Goal: Task Accomplishment & Management: Use online tool/utility

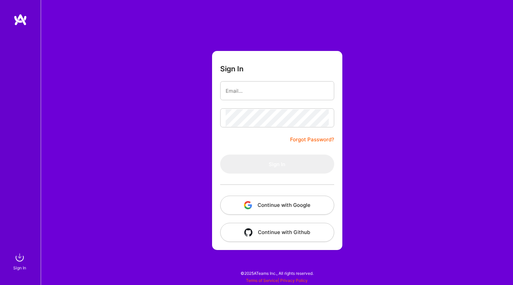
click at [283, 205] on button "Continue with Google" at bounding box center [277, 204] width 114 height 19
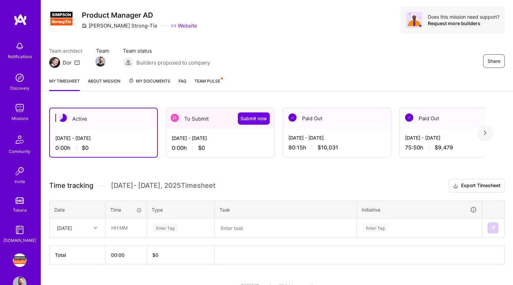
scroll to position [30, 0]
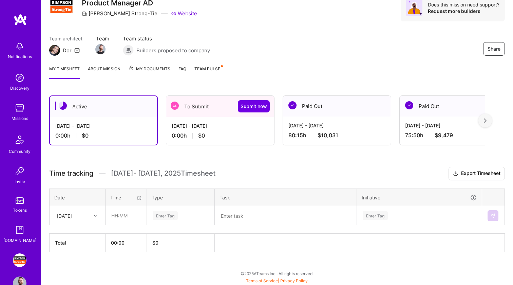
click at [188, 121] on div "[DATE] - [DATE] 0:00 h $0" at bounding box center [220, 131] width 108 height 28
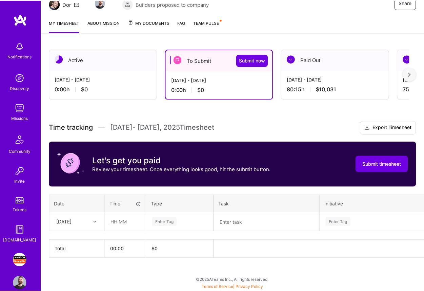
scroll to position [75, 0]
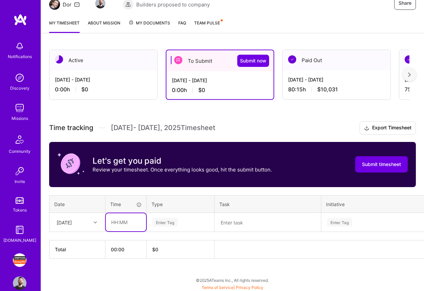
click at [128, 222] on input "text" at bounding box center [126, 222] width 40 height 18
type input "07:30"
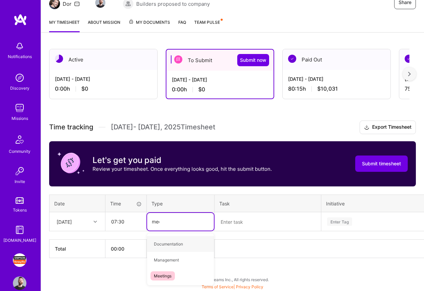
type input "meet"
click at [159, 241] on span "Meetings" at bounding box center [163, 243] width 24 height 9
click at [241, 223] on textarea at bounding box center [267, 222] width 105 height 18
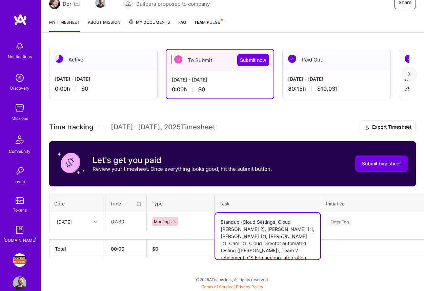
type textarea "Standup (Cloud Settings, Cloud [PERSON_NAME] 2), [PERSON_NAME] 1:1, [PERSON_NAM…"
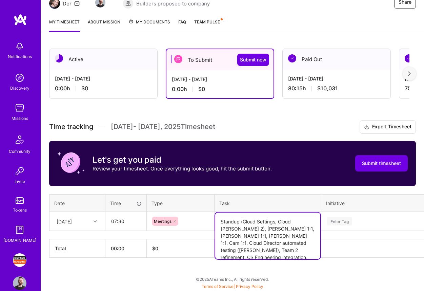
click at [354, 221] on div "Enter Tag" at bounding box center [384, 221] width 124 height 18
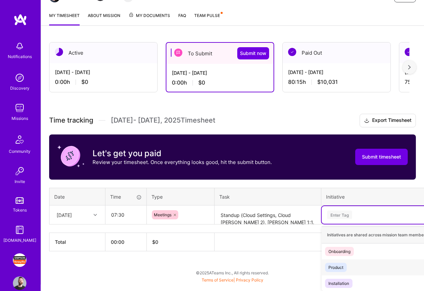
click at [345, 265] on span "Product" at bounding box center [336, 267] width 22 height 9
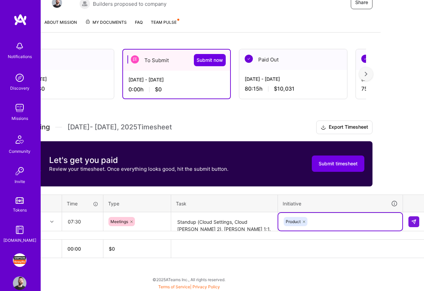
scroll to position [76, 45]
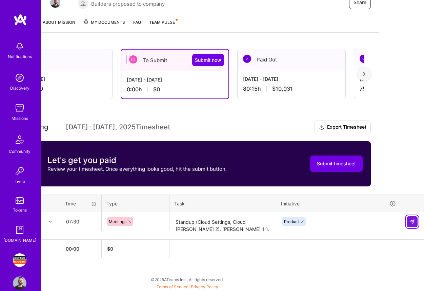
click at [410, 221] on img at bounding box center [412, 221] width 5 height 5
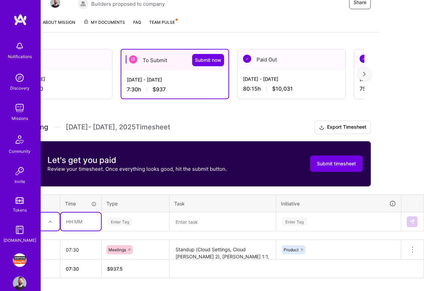
click at [81, 220] on input "text" at bounding box center [81, 221] width 40 height 18
type input "02:00"
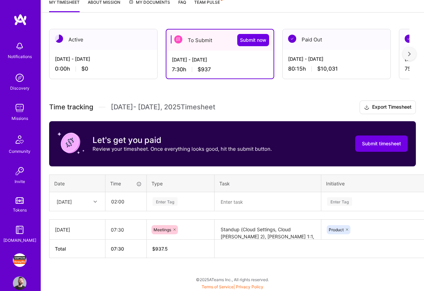
click at [129, 219] on div "Time tracking [DATE] - [DATE] Timesheet Export Timesheet Let's get you paid Rev…" at bounding box center [232, 178] width 367 height 157
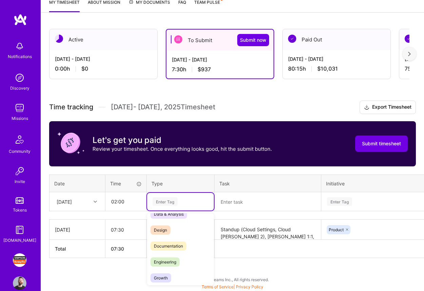
scroll to position [11, 0]
click at [172, 243] on span "Documentation" at bounding box center [169, 244] width 36 height 9
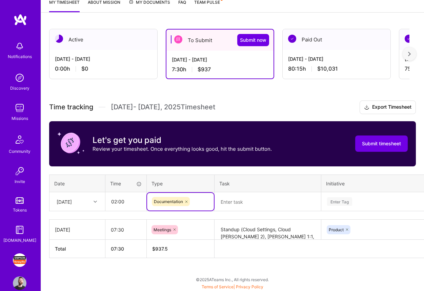
click at [242, 201] on textarea at bounding box center [267, 202] width 105 height 18
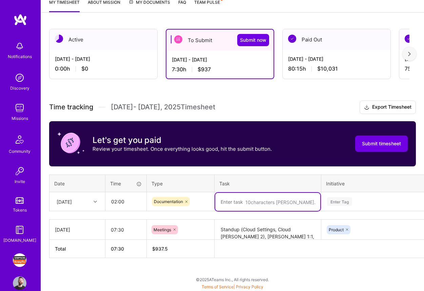
type textarea "T"
type textarea "JIRA tickets for Cloud Settings and Condores upcoming sprint planning"
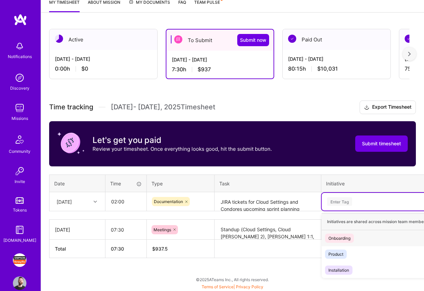
click at [345, 199] on div "Enter Tag" at bounding box center [339, 201] width 25 height 11
click at [345, 253] on span "Product" at bounding box center [336, 253] width 22 height 9
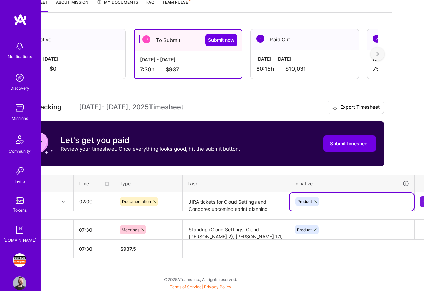
scroll to position [96, 40]
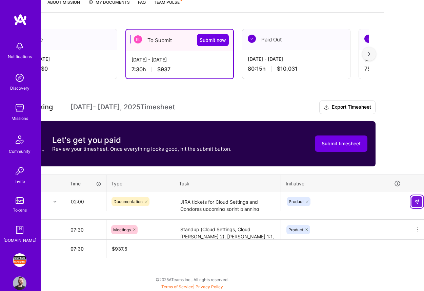
click at [419, 202] on img at bounding box center [417, 201] width 5 height 5
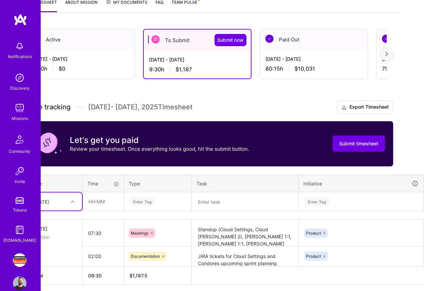
scroll to position [96, 16]
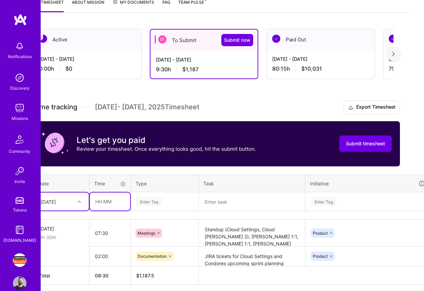
click at [102, 200] on input "text" at bounding box center [110, 201] width 40 height 18
type input "05:30"
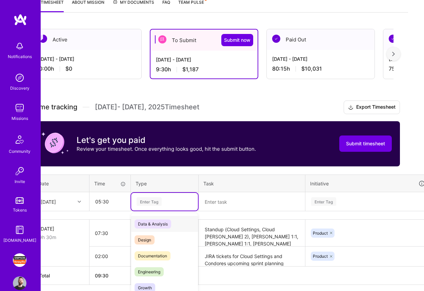
scroll to position [122, 0]
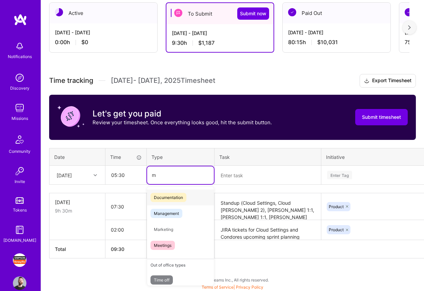
type input "me"
click at [176, 231] on div "Meetings" at bounding box center [180, 229] width 67 height 16
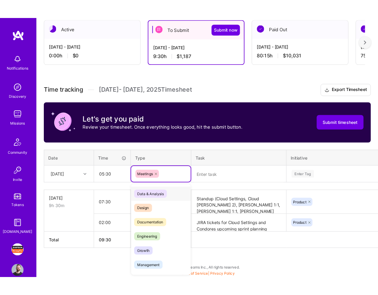
scroll to position [119, 0]
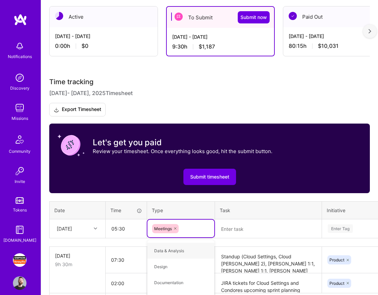
click at [240, 209] on th "Task" at bounding box center [268, 211] width 107 height 18
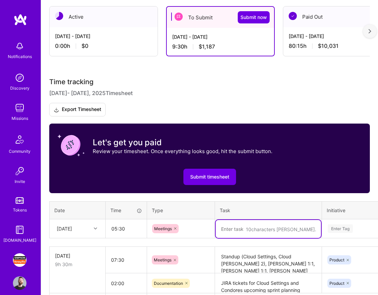
click at [236, 225] on textarea at bounding box center [267, 229] width 105 height 18
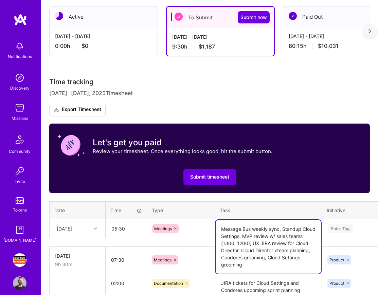
type textarea "Message Bus weekly sync, Standup Cloud Settings, MVP review w/ sales teams (130…"
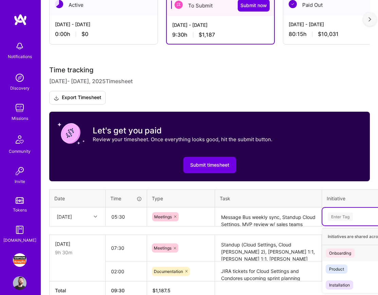
scroll to position [131, 0]
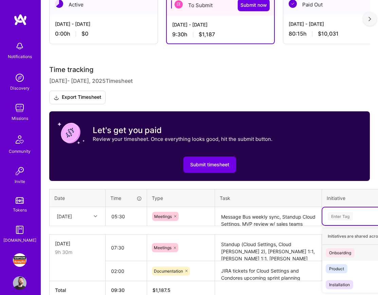
click at [349, 223] on div "Enter Tag" at bounding box center [384, 216] width 124 height 18
click at [340, 267] on div "Product" at bounding box center [336, 268] width 15 height 7
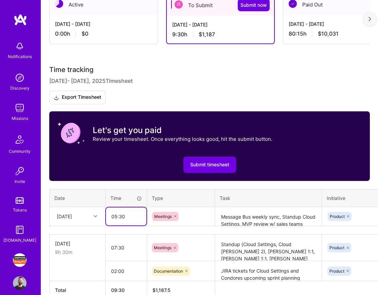
click at [122, 215] on input "05:30" at bounding box center [126, 216] width 40 height 18
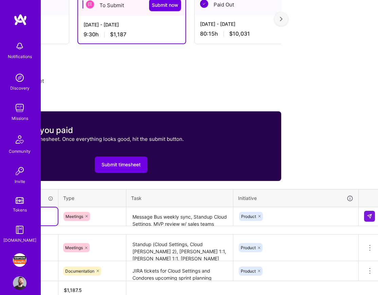
scroll to position [131, 92]
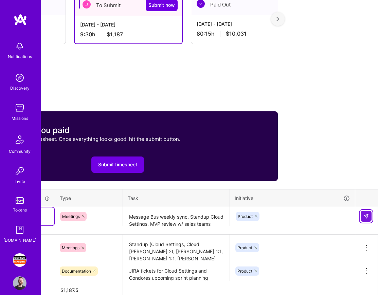
type input "05:00"
click at [367, 217] on img at bounding box center [365, 215] width 5 height 5
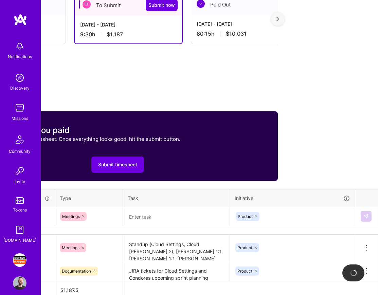
scroll to position [131, 0]
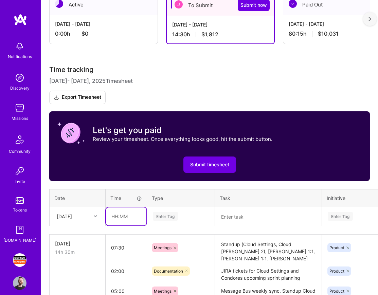
click at [121, 215] on input "text" at bounding box center [126, 216] width 40 height 18
type input "3"
type input "01:00"
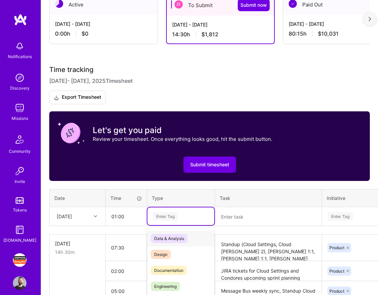
scroll to position [168, 0]
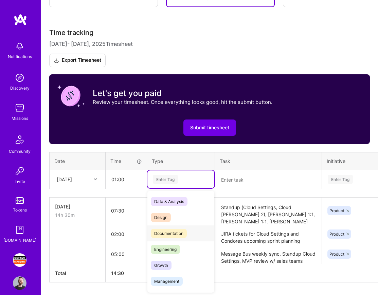
click at [175, 230] on span "Documentation" at bounding box center [169, 233] width 36 height 9
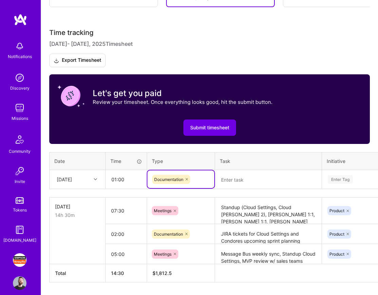
click at [250, 179] on textarea at bounding box center [267, 180] width 105 height 18
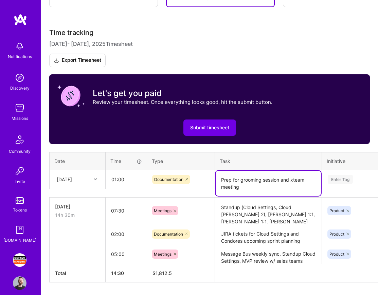
type textarea "Prep for grooming session and xteam meeting"
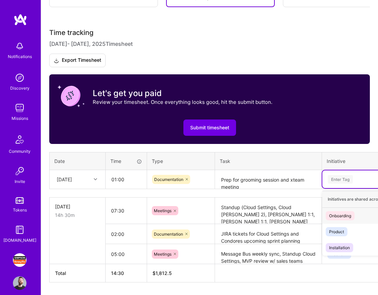
click at [353, 177] on div "Enter Tag" at bounding box center [384, 179] width 115 height 8
click at [345, 233] on span "Product" at bounding box center [336, 231] width 22 height 9
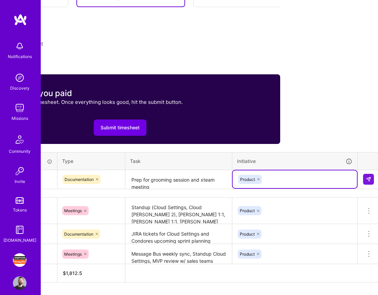
scroll to position [168, 92]
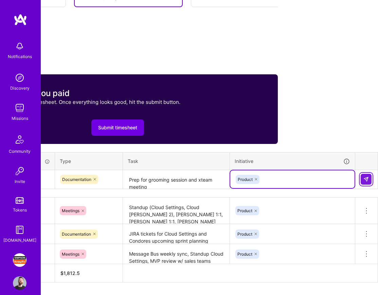
click at [366, 177] on img at bounding box center [365, 178] width 5 height 5
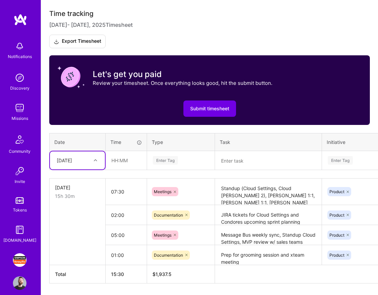
scroll to position [208, 0]
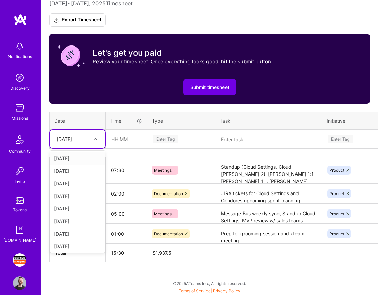
click at [96, 139] on icon at bounding box center [95, 138] width 3 height 3
click at [88, 157] on div "[DATE]" at bounding box center [77, 158] width 55 height 13
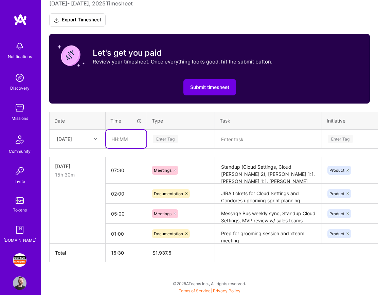
click at [128, 135] on input "text" at bounding box center [126, 139] width 40 height 18
type input "05:00"
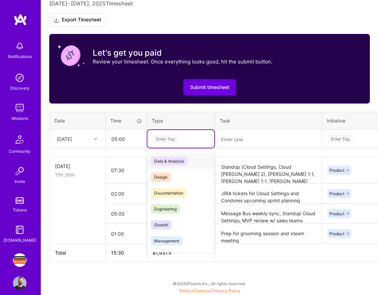
click at [165, 136] on div "Enter Tag" at bounding box center [165, 139] width 25 height 11
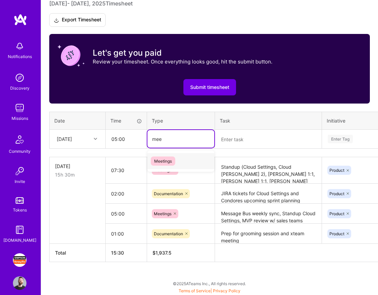
type input "meet"
click at [173, 158] on span "Meetings" at bounding box center [163, 160] width 24 height 9
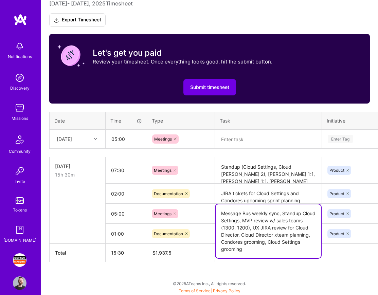
drag, startPoint x: 221, startPoint y: 214, endPoint x: 299, endPoint y: 248, distance: 84.3
click at [299, 248] on textarea "Message Bus weekly sync, Standup Cloud Settings, MVP review w/ sales teams (130…" at bounding box center [267, 231] width 105 height 54
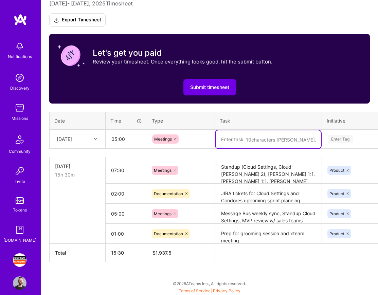
click at [253, 135] on textarea at bounding box center [267, 139] width 105 height 18
paste textarea "Message Bus weekly sync, Standup Cloud Settings, MVP review w/ sales teams (130…"
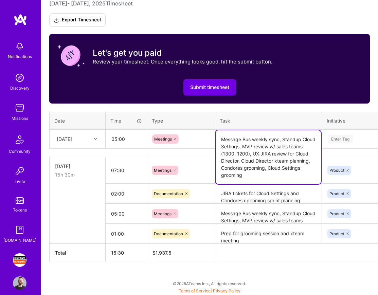
type textarea "Message Bus weekly sync, Standup Cloud Settings, MVP review w/ sales teams (130…"
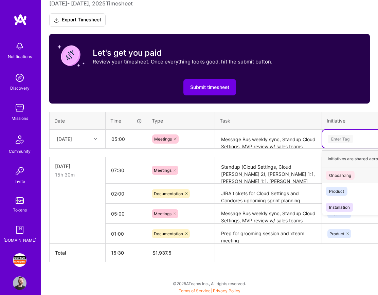
click at [340, 135] on div "Enter Tag" at bounding box center [339, 139] width 25 height 11
click at [343, 190] on div "Product" at bounding box center [336, 191] width 15 height 7
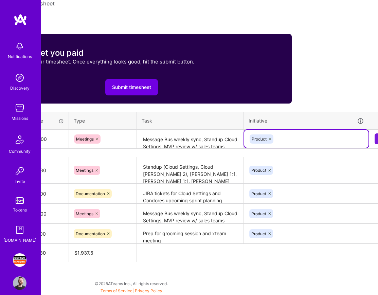
scroll to position [208, 92]
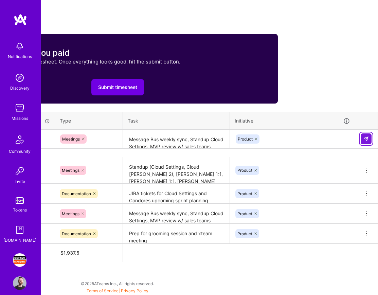
click at [363, 138] on img at bounding box center [365, 138] width 5 height 5
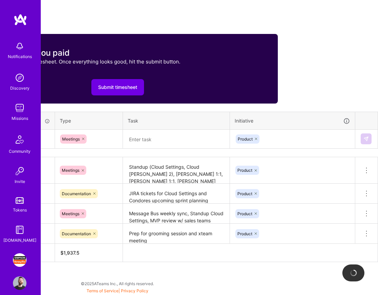
scroll to position [208, 0]
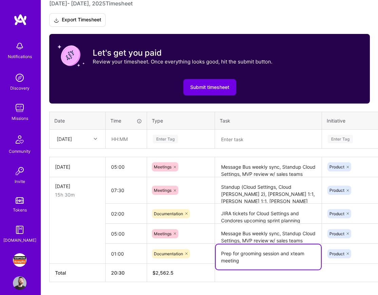
drag, startPoint x: 221, startPoint y: 251, endPoint x: 242, endPoint y: 260, distance: 23.1
click at [242, 260] on textarea "Prep for grooming session and xteam meeting" at bounding box center [267, 256] width 105 height 25
click at [236, 139] on textarea at bounding box center [267, 139] width 105 height 18
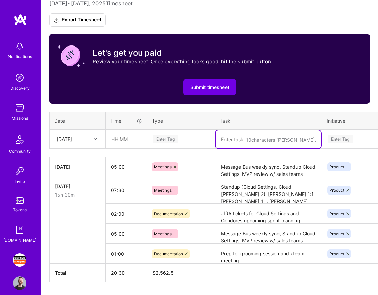
paste textarea "Prep for grooming session and xteam meeting"
type textarea "Prep for grooming session and xteam meeting"
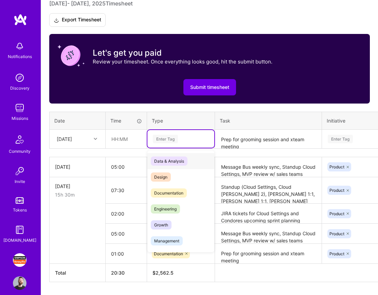
click at [190, 137] on div "Enter Tag" at bounding box center [180, 139] width 57 height 8
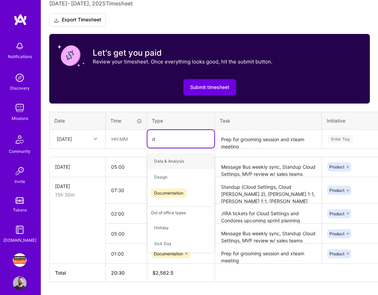
type input "do"
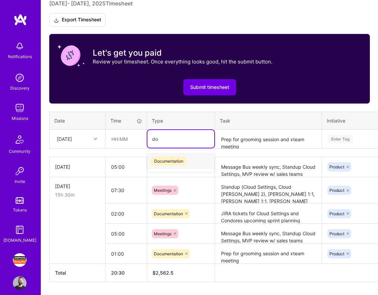
click at [176, 159] on span "Documentation" at bounding box center [169, 160] width 36 height 9
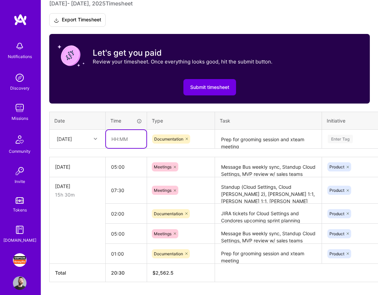
click at [116, 136] on input "text" at bounding box center [126, 139] width 40 height 18
type input "01:00"
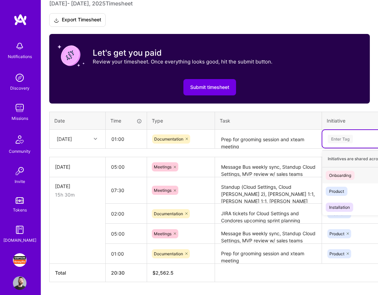
click at [335, 136] on div "Enter Tag" at bounding box center [339, 139] width 25 height 11
click at [339, 191] on div "Product" at bounding box center [336, 191] width 15 height 7
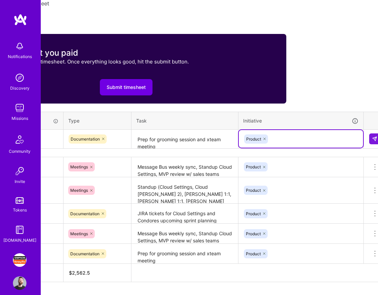
scroll to position [208, 84]
click at [372, 140] on img at bounding box center [373, 138] width 5 height 5
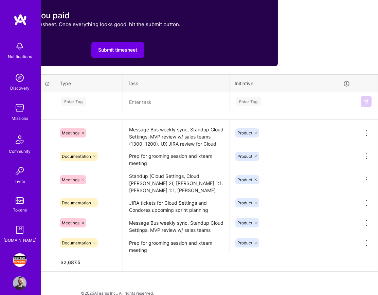
scroll to position [246, 92]
click at [368, 221] on icon at bounding box center [366, 223] width 8 height 8
click at [349, 237] on button "Delete row" at bounding box center [349, 234] width 35 height 17
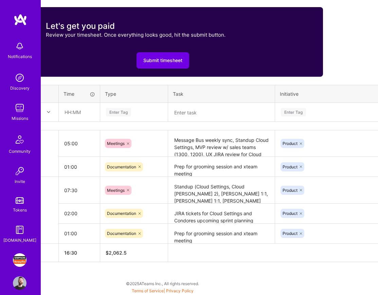
scroll to position [235, 92]
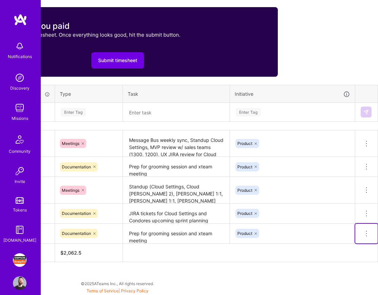
click at [367, 230] on icon at bounding box center [366, 233] width 8 height 8
click at [352, 242] on button "Delete row" at bounding box center [349, 245] width 35 height 17
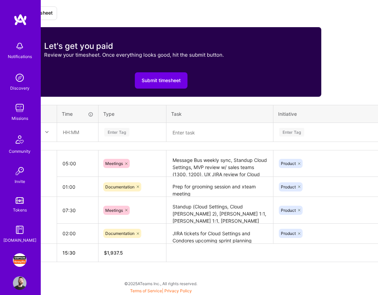
scroll to position [215, 0]
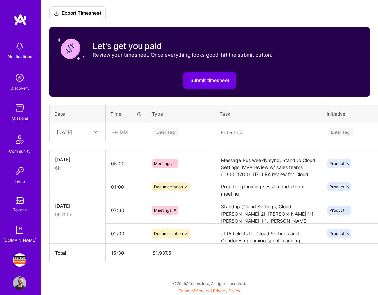
click at [94, 130] on icon at bounding box center [95, 131] width 3 height 3
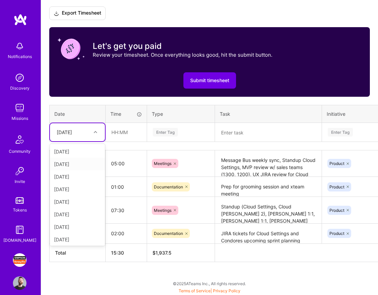
click at [84, 162] on div "[DATE]" at bounding box center [77, 164] width 55 height 13
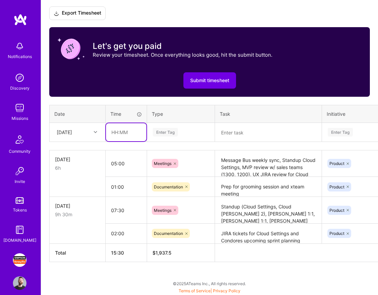
click at [127, 133] on input "text" at bounding box center [126, 132] width 40 height 18
type input "05:30"
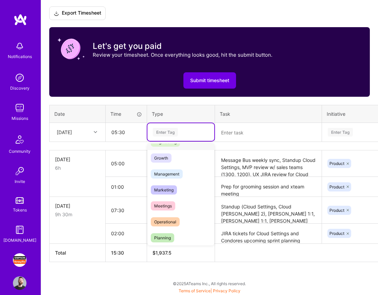
scroll to position [62, 0]
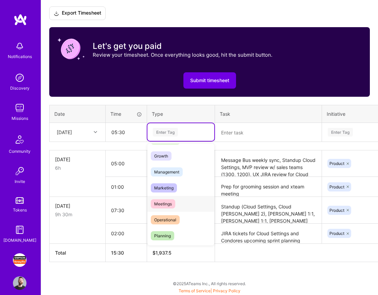
click at [173, 205] on span "Meetings" at bounding box center [163, 203] width 24 height 9
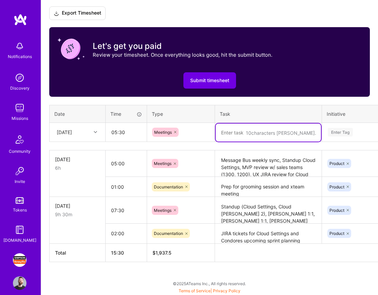
click at [232, 135] on textarea at bounding box center [267, 132] width 105 height 18
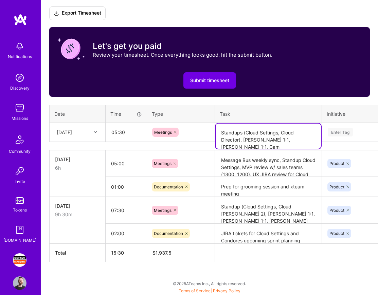
type textarea "Standups (Cloud Settings, Cloud Director), [PERSON_NAME] 1:1, [PERSON_NAME] 1:1…"
click at [255, 131] on textarea "Standups (Cloud Settings, Cloud Director), [PERSON_NAME] 1:1, [PERSON_NAME] 1:1…" at bounding box center [267, 135] width 105 height 25
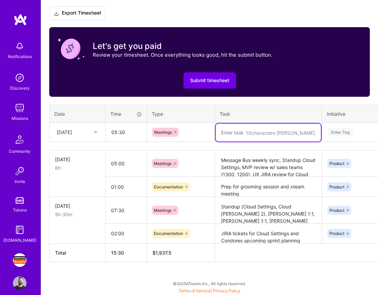
click at [243, 131] on textarea at bounding box center [267, 132] width 105 height 18
paste textarea "Standups (Cloud Settings, Cloud Director), [PERSON_NAME] 1:1, [PERSON_NAME] 1:1…"
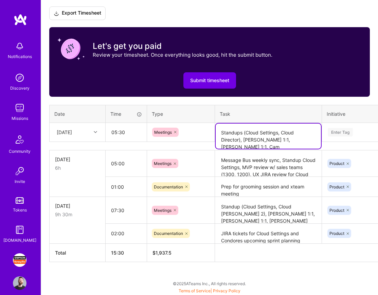
drag, startPoint x: 297, startPoint y: 139, endPoint x: 242, endPoint y: 140, distance: 54.6
click at [242, 140] on textarea "Standups (Cloud Settings, Cloud Director), [PERSON_NAME] 1:1, [PERSON_NAME] 1:1…" at bounding box center [267, 135] width 105 height 25
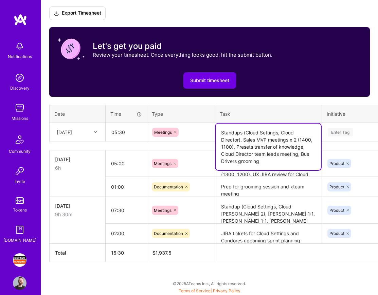
type textarea "Standups (Cloud Settings, Cloud Director), Sales MVP meetings x 2 (1400, 1100),…"
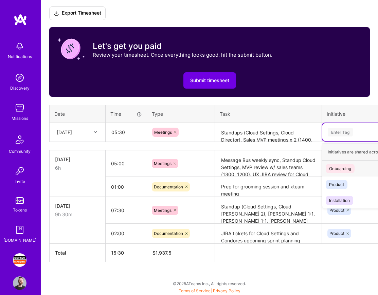
click at [352, 125] on div "Enter Tag" at bounding box center [384, 132] width 124 height 18
click at [332, 181] on div "Product" at bounding box center [336, 184] width 15 height 7
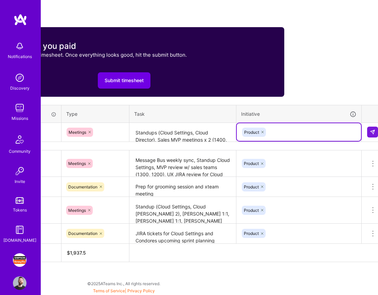
scroll to position [215, 92]
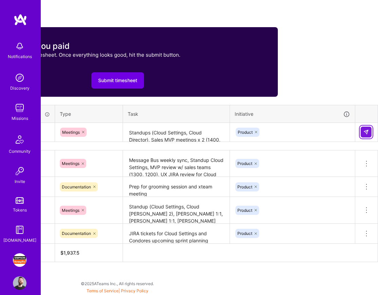
click at [364, 131] on img at bounding box center [365, 131] width 5 height 5
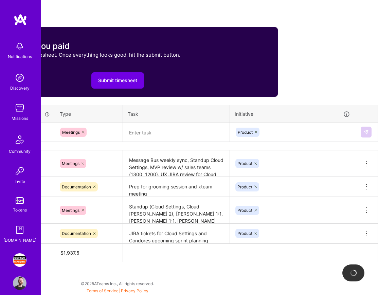
scroll to position [215, 0]
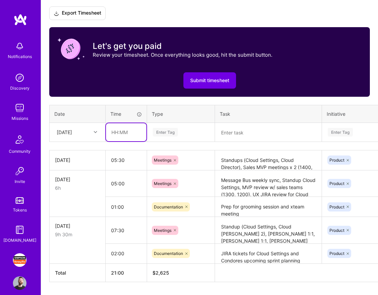
click at [117, 132] on input "text" at bounding box center [126, 132] width 40 height 18
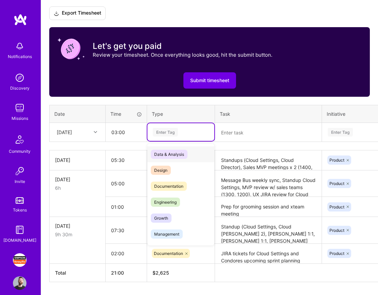
click at [163, 135] on div "Enter Tag" at bounding box center [165, 132] width 25 height 11
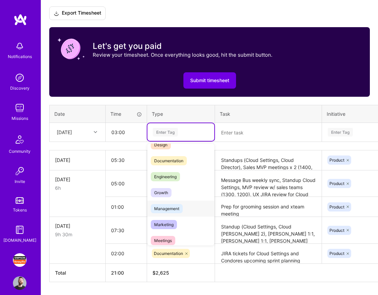
scroll to position [26, 0]
click at [175, 160] on span "Documentation" at bounding box center [169, 159] width 36 height 9
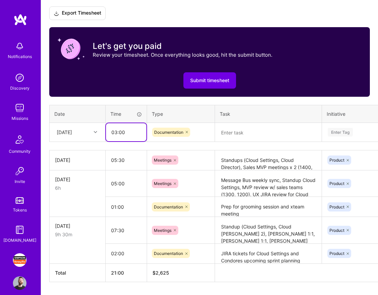
drag, startPoint x: 129, startPoint y: 131, endPoint x: 100, endPoint y: 131, distance: 29.5
click at [100, 131] on tr "[DATE] 03:00 Documentation Enter Tag" at bounding box center [260, 131] width 420 height 19
type input "01:30"
click at [232, 134] on textarea at bounding box center [267, 132] width 105 height 18
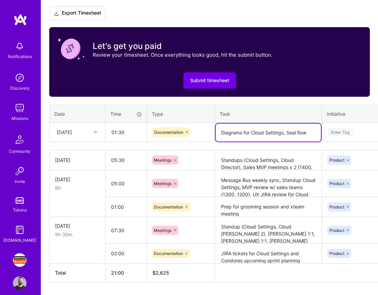
type textarea "Diagrams for Cloud Settings, Seal flow"
click at [337, 133] on div "Enter Tag" at bounding box center [339, 132] width 25 height 11
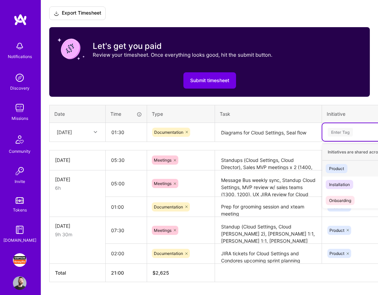
click at [336, 166] on div "Product" at bounding box center [336, 168] width 15 height 7
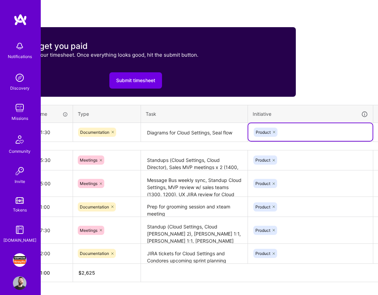
scroll to position [215, 92]
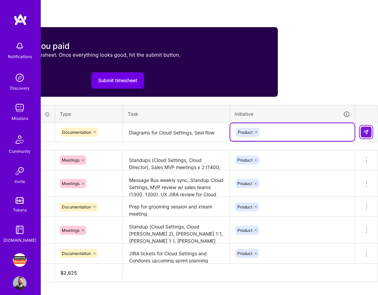
click at [361, 135] on button at bounding box center [365, 132] width 11 height 11
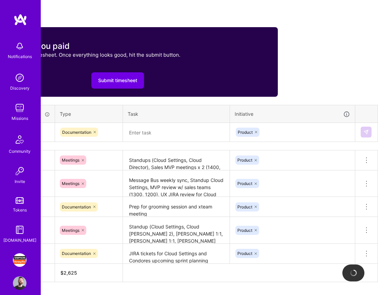
scroll to position [215, 0]
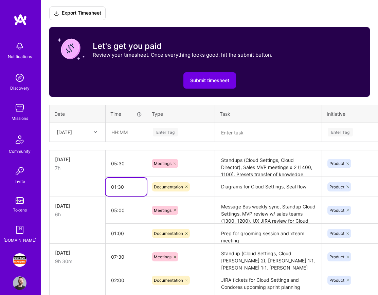
click at [123, 185] on input "01:30" at bounding box center [125, 187] width 41 height 18
drag, startPoint x: 123, startPoint y: 185, endPoint x: 104, endPoint y: 185, distance: 18.3
click at [104, 185] on tr "01:30 Documentation Diagrams for Cloud Settings, Seal flow Product Delete row" at bounding box center [260, 187] width 420 height 20
type input "02:00"
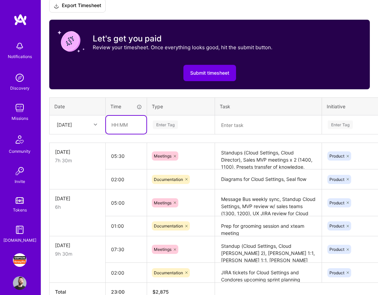
click at [118, 124] on input "text" at bounding box center [126, 125] width 40 height 18
type input "01:30"
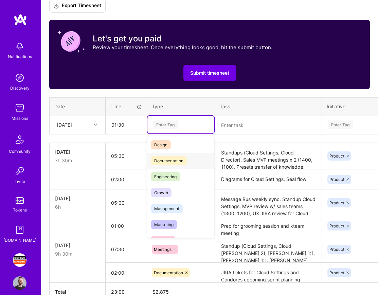
scroll to position [20, 0]
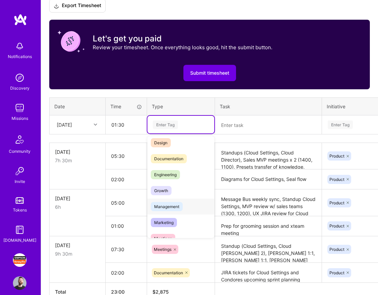
click at [181, 210] on div "Management" at bounding box center [180, 206] width 67 height 16
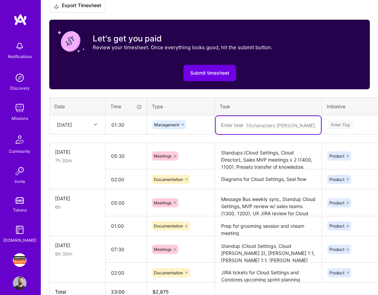
click at [231, 124] on textarea at bounding box center [267, 125] width 105 height 18
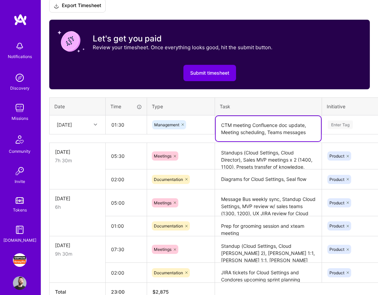
type textarea "CTM meeting Confluence doc update, Meeting scheduling, Teams messages"
click at [348, 122] on div "Enter Tag" at bounding box center [339, 124] width 25 height 11
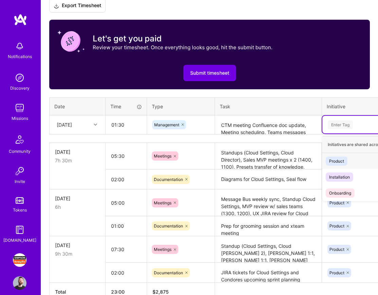
click at [340, 159] on div "Product" at bounding box center [336, 160] width 15 height 7
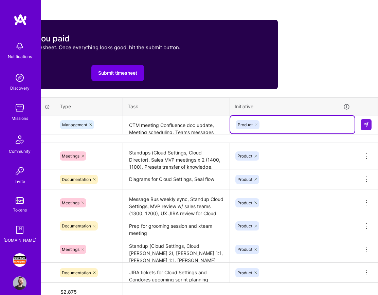
scroll to position [222, 92]
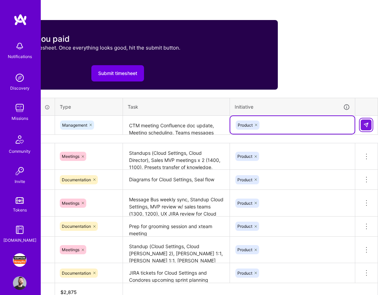
click at [364, 127] on img at bounding box center [365, 124] width 5 height 5
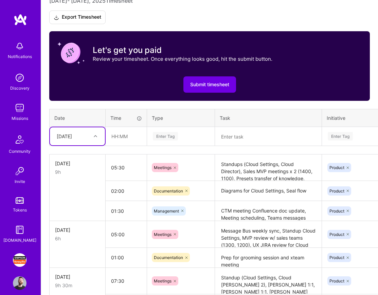
scroll to position [210, 0]
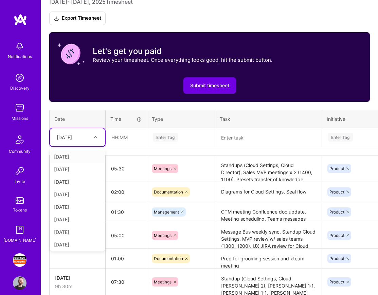
click at [93, 135] on div at bounding box center [96, 137] width 11 height 9
click at [85, 183] on div "[DATE]" at bounding box center [77, 181] width 55 height 13
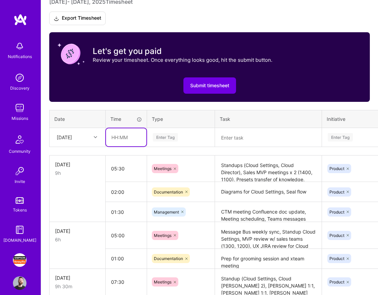
click at [124, 140] on input "text" at bounding box center [126, 137] width 40 height 18
type input "05:45"
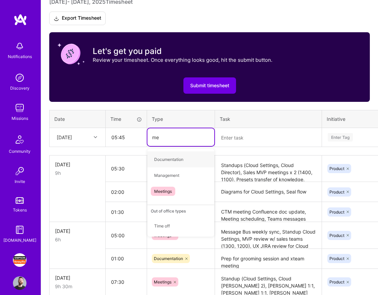
type input "mee"
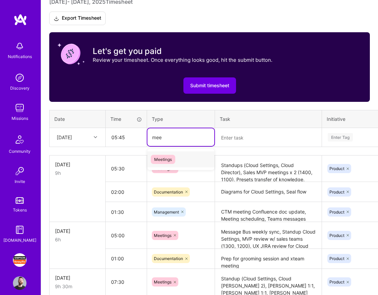
click at [166, 158] on span "Meetings" at bounding box center [163, 159] width 24 height 9
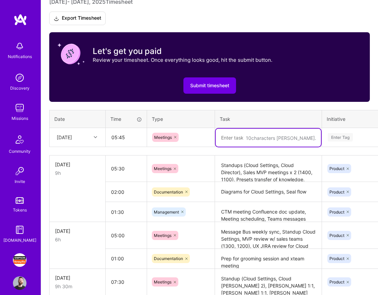
click at [241, 133] on textarea at bounding box center [267, 138] width 105 height 18
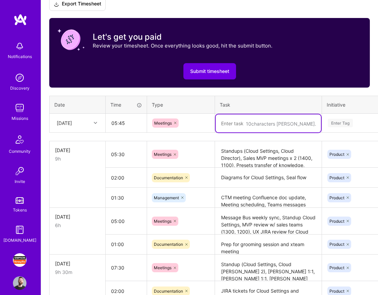
scroll to position [219, 0]
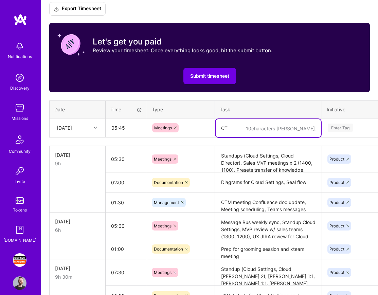
type textarea "C"
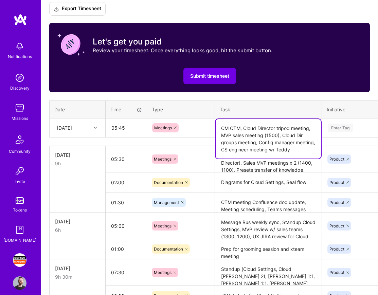
type textarea "CM CTM, Cloud Director tripod meeting, MVP sales meeting (1500), Cloud Dir grou…"
click at [341, 126] on div "Enter Tag" at bounding box center [339, 127] width 25 height 11
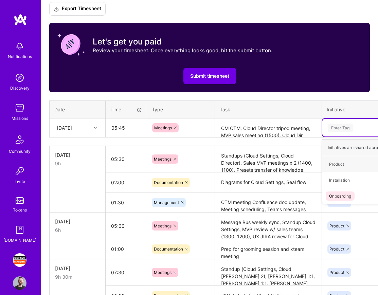
click at [341, 126] on div "Enter Tag" at bounding box center [339, 127] width 25 height 11
click at [341, 167] on div "Product" at bounding box center [336, 163] width 15 height 7
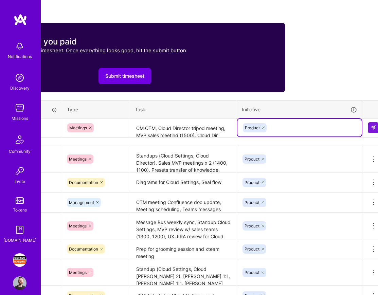
scroll to position [219, 92]
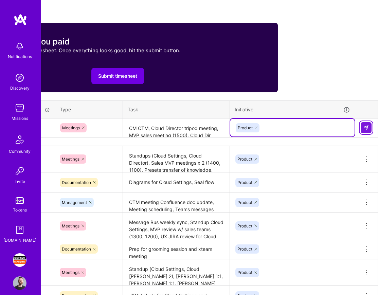
click at [368, 124] on button at bounding box center [365, 127] width 11 height 11
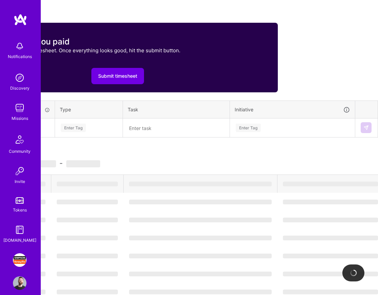
scroll to position [219, 0]
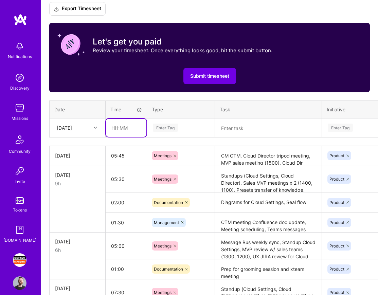
click at [131, 126] on input "text" at bounding box center [126, 128] width 40 height 18
type input "00:30"
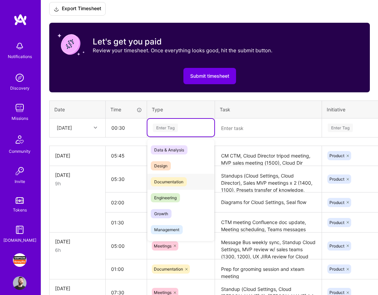
click at [182, 180] on span "Documentation" at bounding box center [169, 181] width 36 height 9
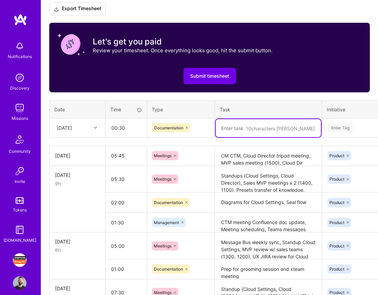
click at [234, 124] on textarea at bounding box center [267, 128] width 105 height 18
click at [191, 144] on div "Time tracking [DATE] - [DATE] Timesheet Export Timesheet Let's get you paid Rev…" at bounding box center [209, 160] width 320 height 367
click at [239, 131] on textarea at bounding box center [267, 128] width 105 height 18
type textarea "Data flow chart for seal flow"
click at [339, 127] on div "Enter Tag" at bounding box center [339, 127] width 25 height 11
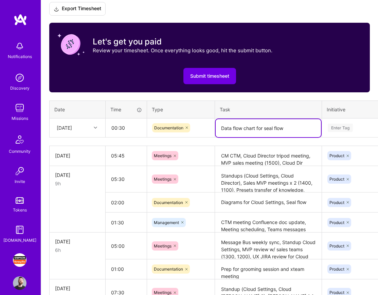
click at [339, 127] on div "Enter Tag" at bounding box center [339, 127] width 25 height 11
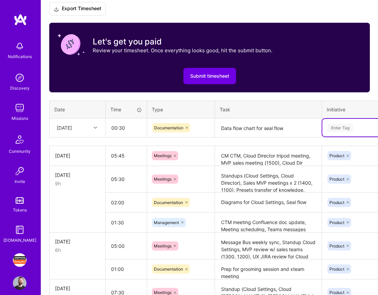
click at [339, 128] on div "Enter Tag" at bounding box center [339, 127] width 25 height 11
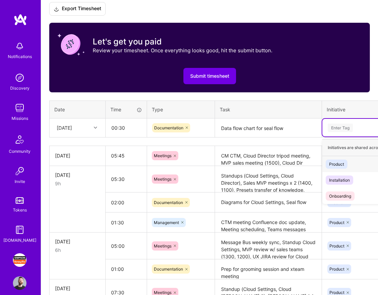
click at [339, 161] on div "Product" at bounding box center [336, 163] width 15 height 7
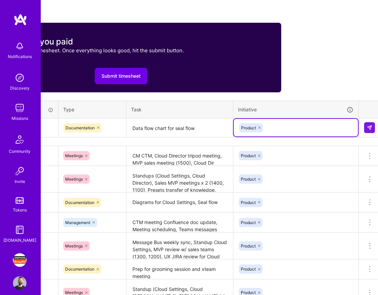
scroll to position [219, 92]
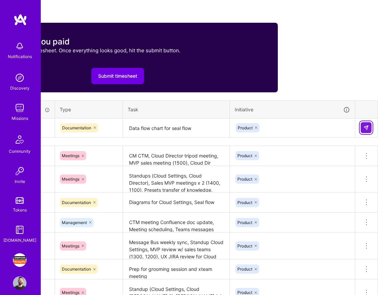
click at [365, 123] on button at bounding box center [365, 127] width 11 height 11
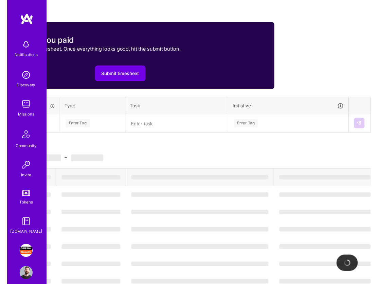
scroll to position [219, 0]
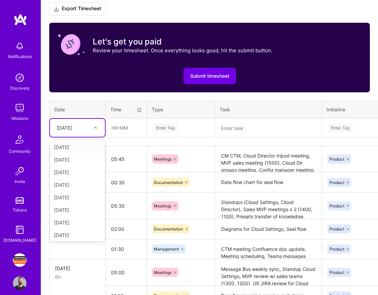
click at [95, 128] on icon at bounding box center [95, 127] width 3 height 3
click at [81, 207] on div "[DATE]" at bounding box center [77, 210] width 55 height 13
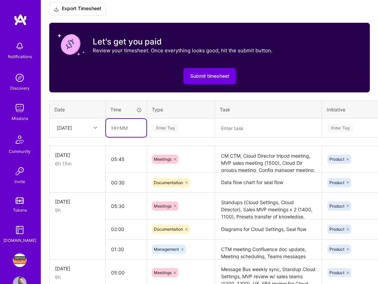
click at [130, 126] on input "text" at bounding box center [126, 128] width 40 height 18
type input "06:00"
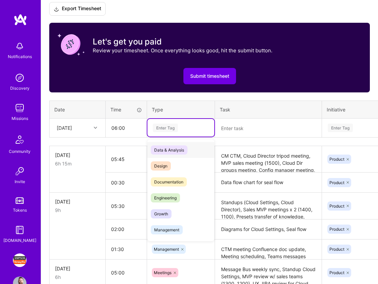
click at [169, 129] on div "Enter Tag" at bounding box center [165, 127] width 25 height 11
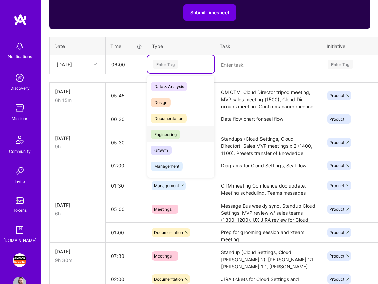
scroll to position [271, 0]
